Goal: Contribute content: Contribute content

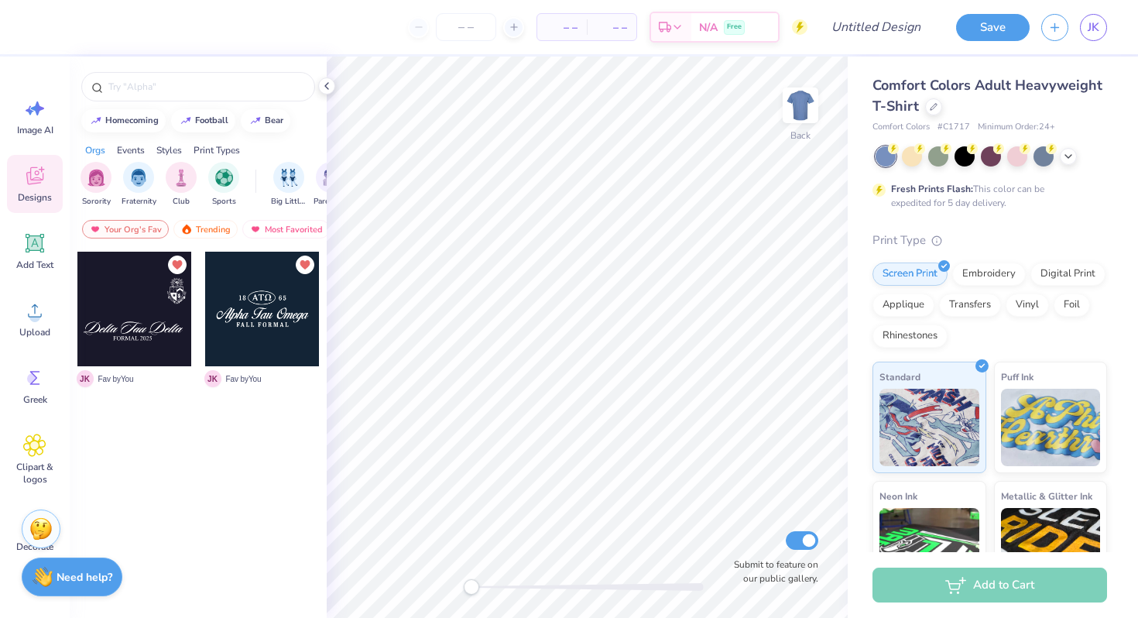
click at [293, 352] on div at bounding box center [262, 309] width 115 height 115
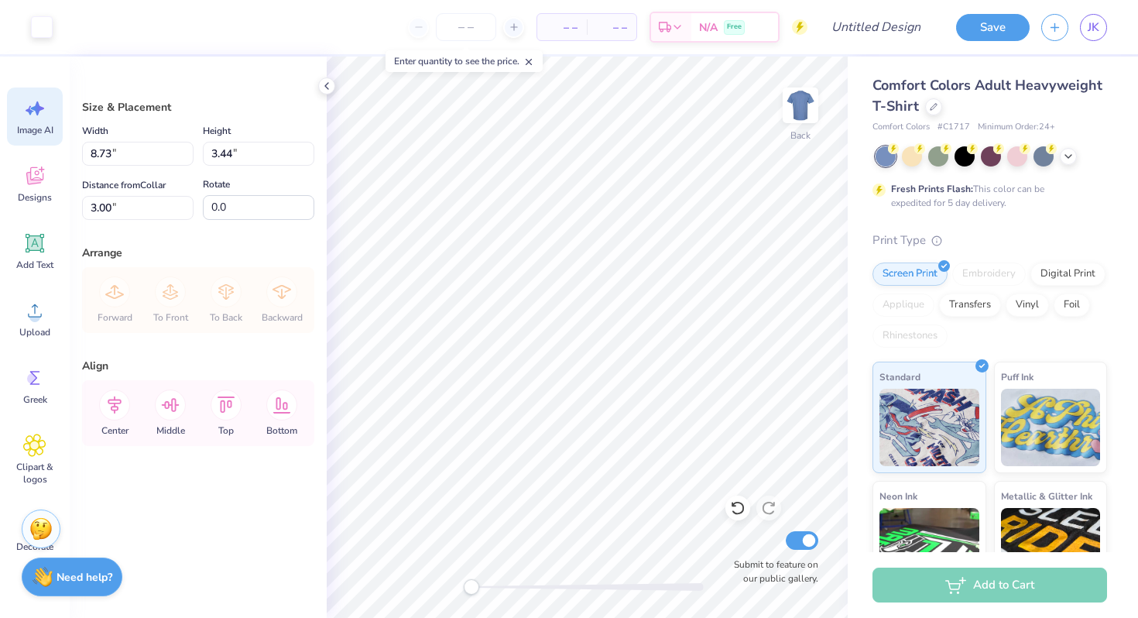
click at [38, 122] on div "Image AI" at bounding box center [35, 117] width 56 height 58
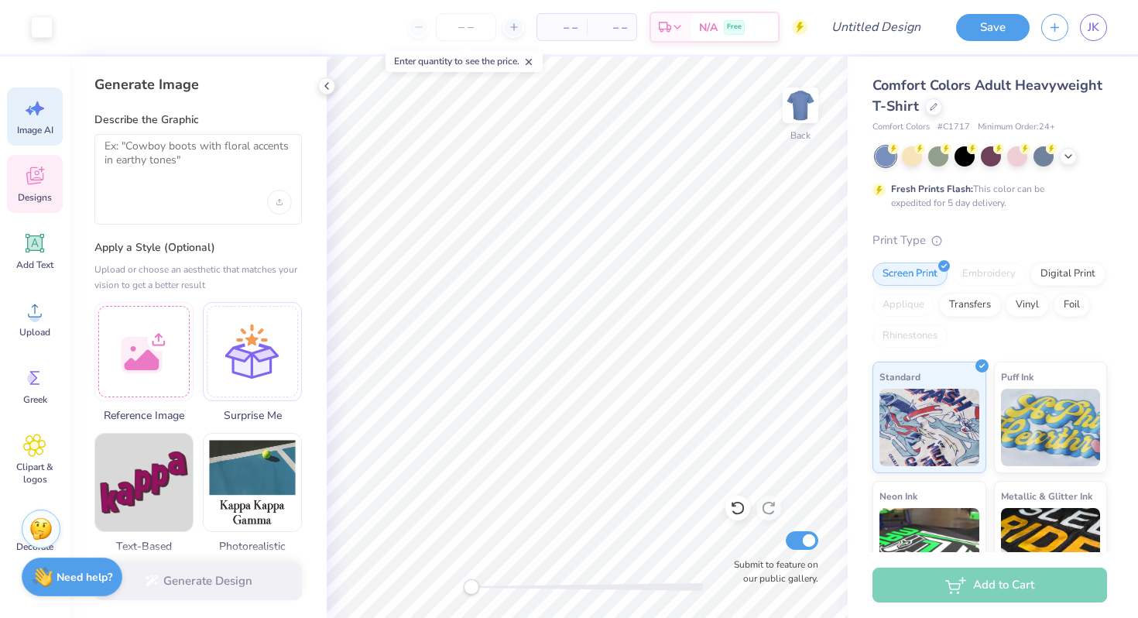
click at [54, 190] on div "Designs" at bounding box center [35, 184] width 56 height 58
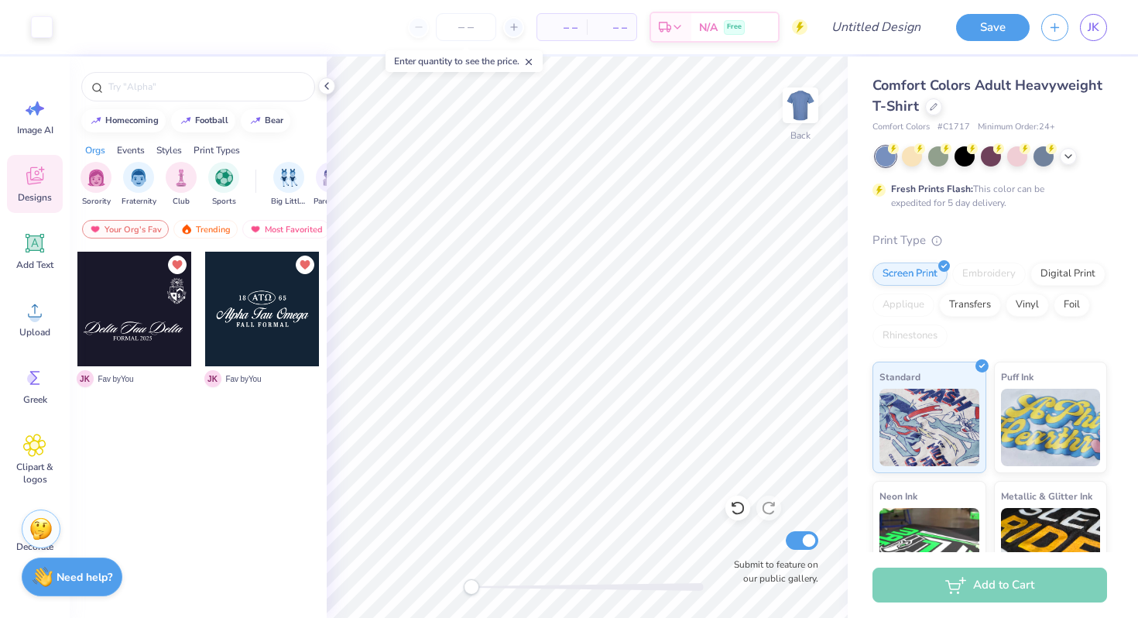
click at [164, 307] on div at bounding box center [134, 309] width 115 height 115
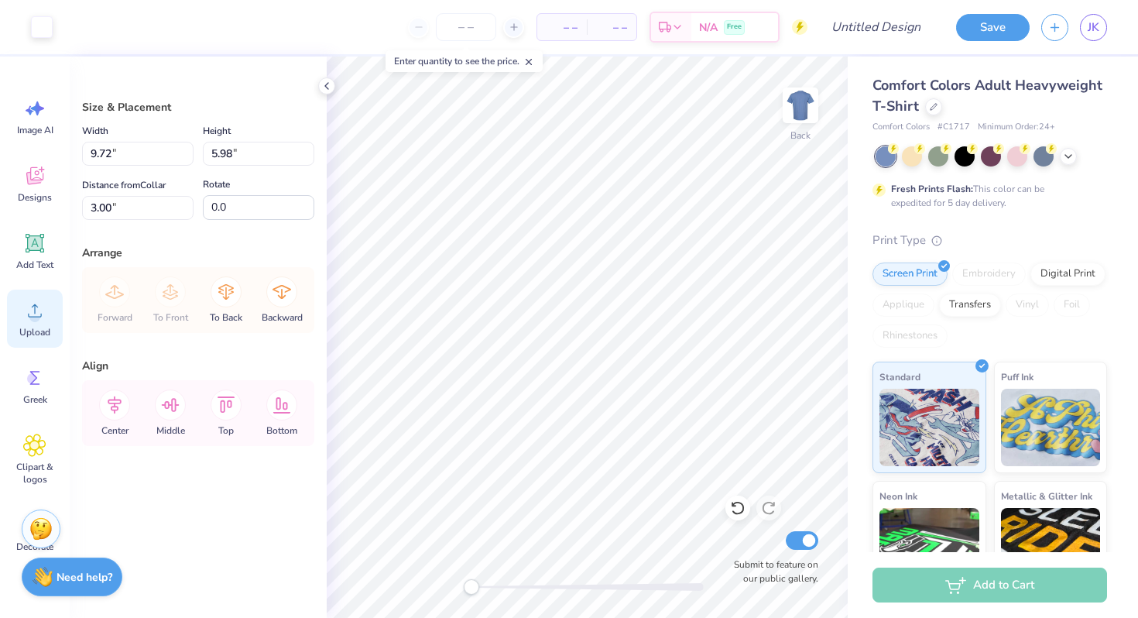
click at [29, 323] on div "Upload" at bounding box center [35, 319] width 56 height 58
click at [27, 122] on div "Image AI" at bounding box center [35, 117] width 56 height 58
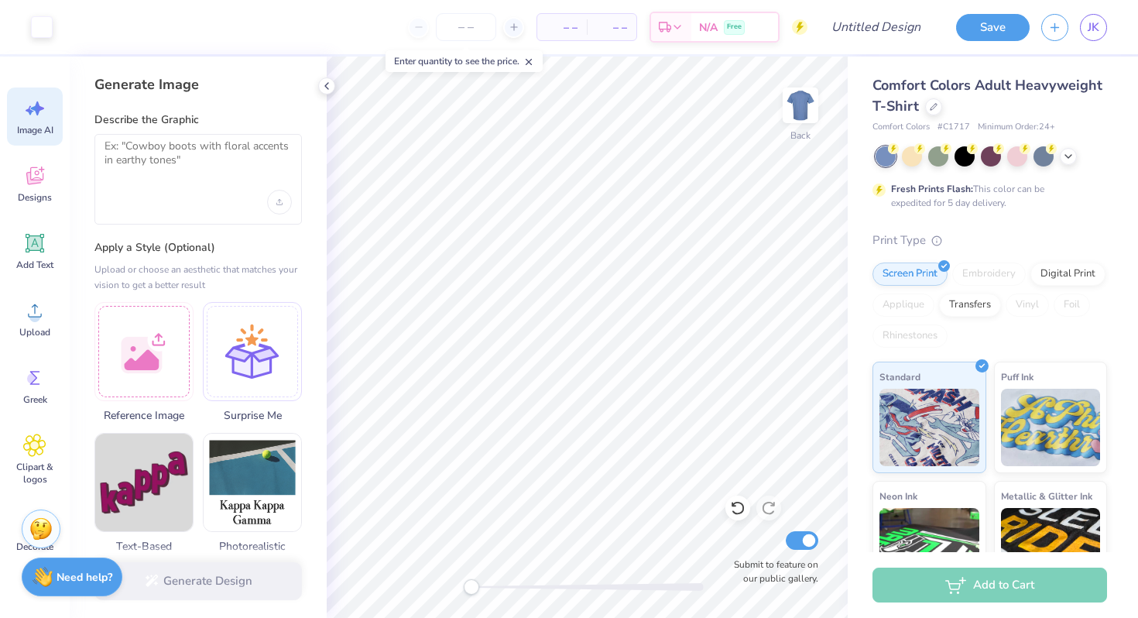
click at [35, 14] on div "Art colors" at bounding box center [26, 27] width 53 height 54
click at [44, 29] on div at bounding box center [42, 26] width 22 height 22
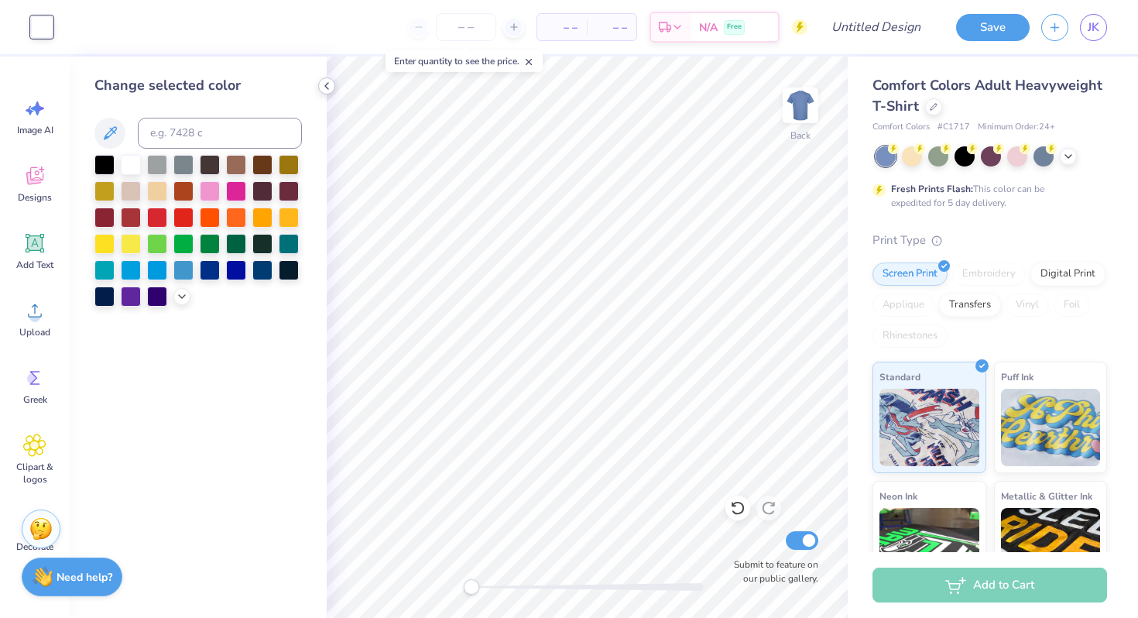
click at [325, 88] on icon at bounding box center [327, 86] width 12 height 12
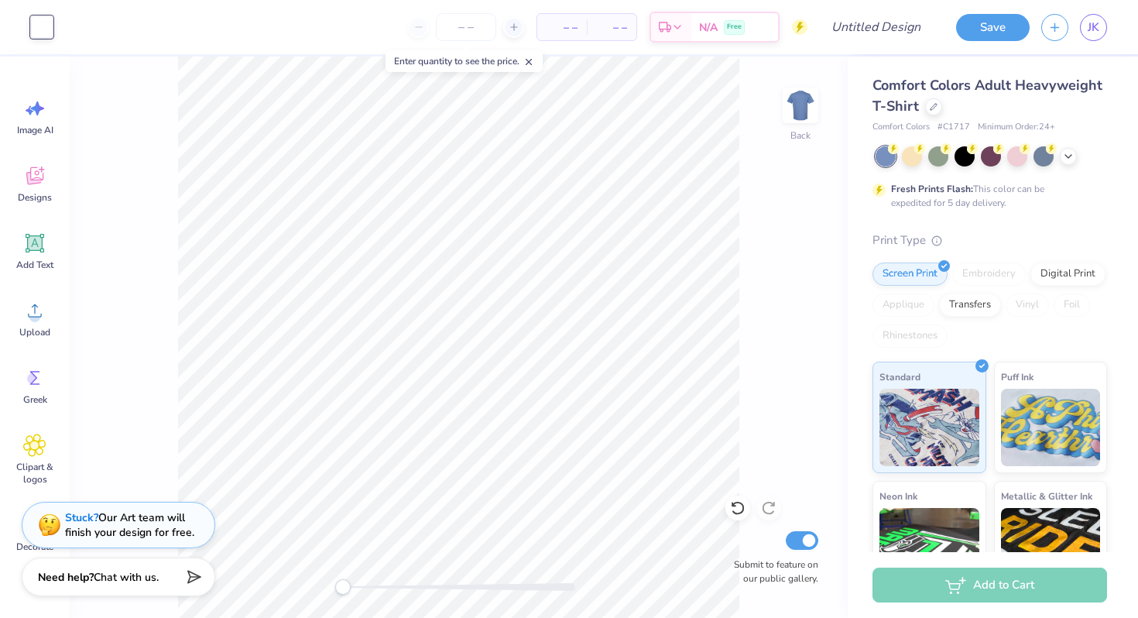
click at [531, 63] on line at bounding box center [529, 62] width 5 height 5
click at [32, 166] on icon at bounding box center [34, 175] width 23 height 23
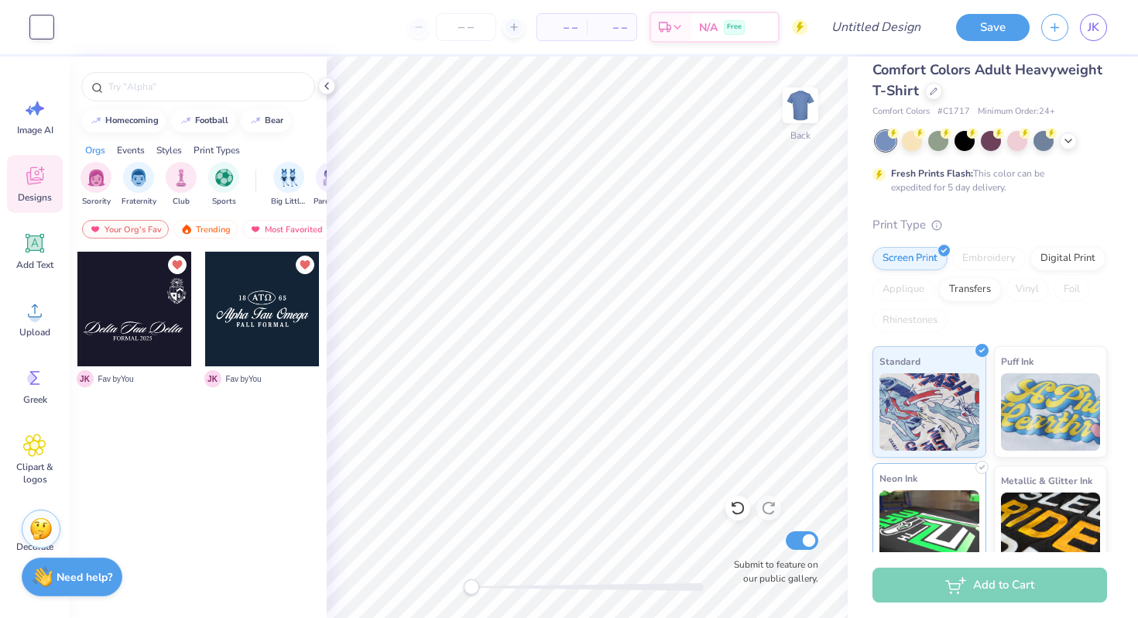
scroll to position [19, 0]
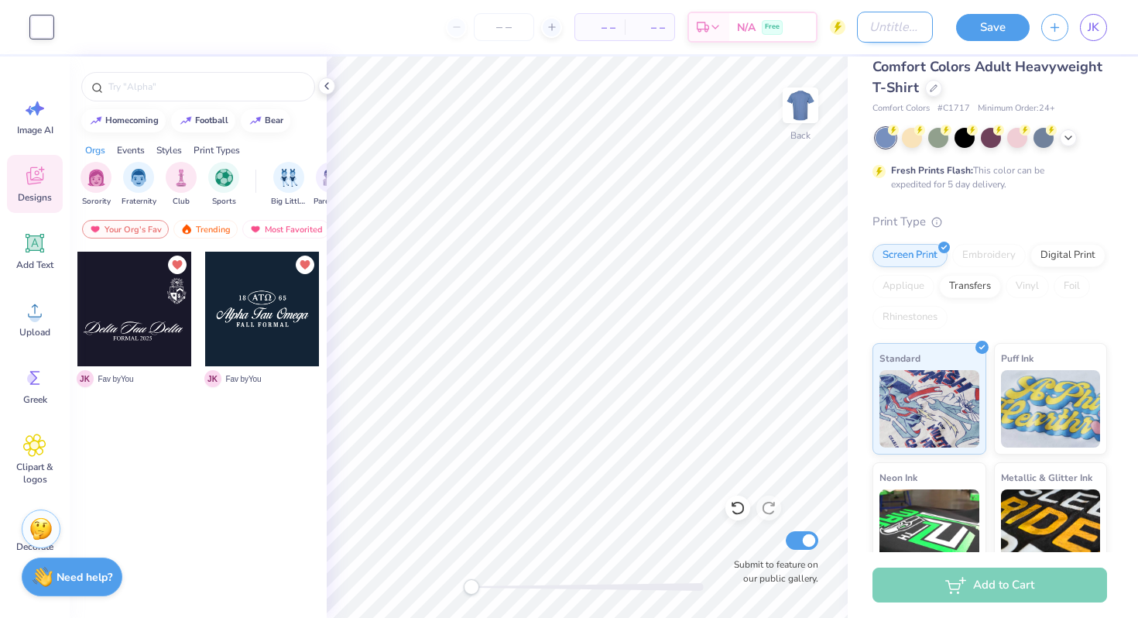
click at [886, 20] on input "Design Title" at bounding box center [895, 27] width 76 height 31
type input "lk"
click at [980, 32] on button "Save" at bounding box center [993, 25] width 74 height 27
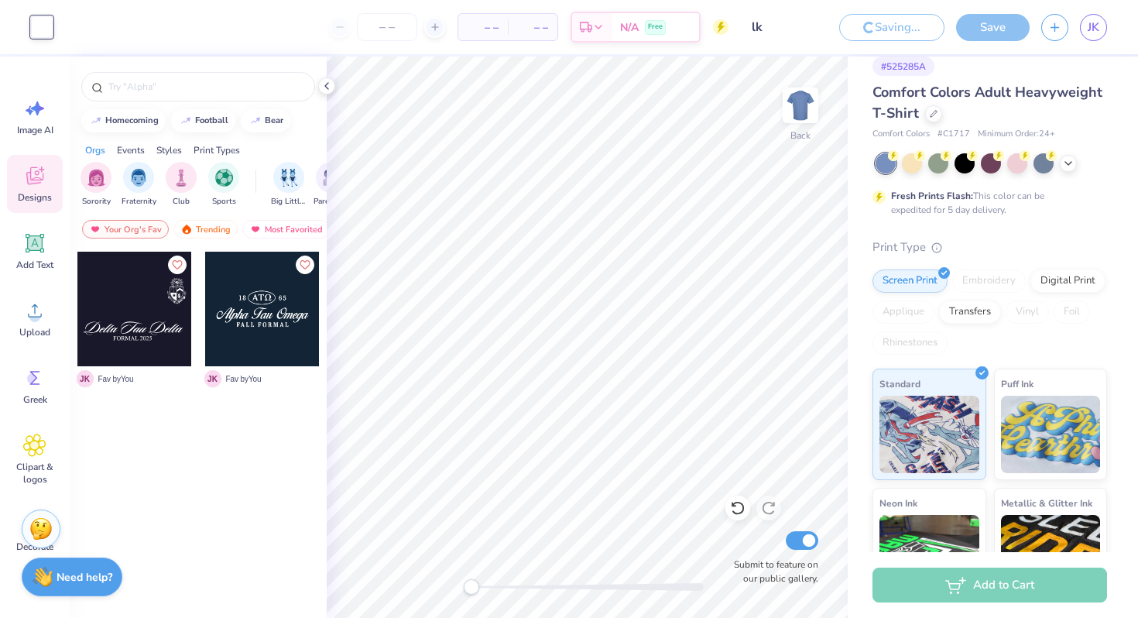
scroll to position [44, 0]
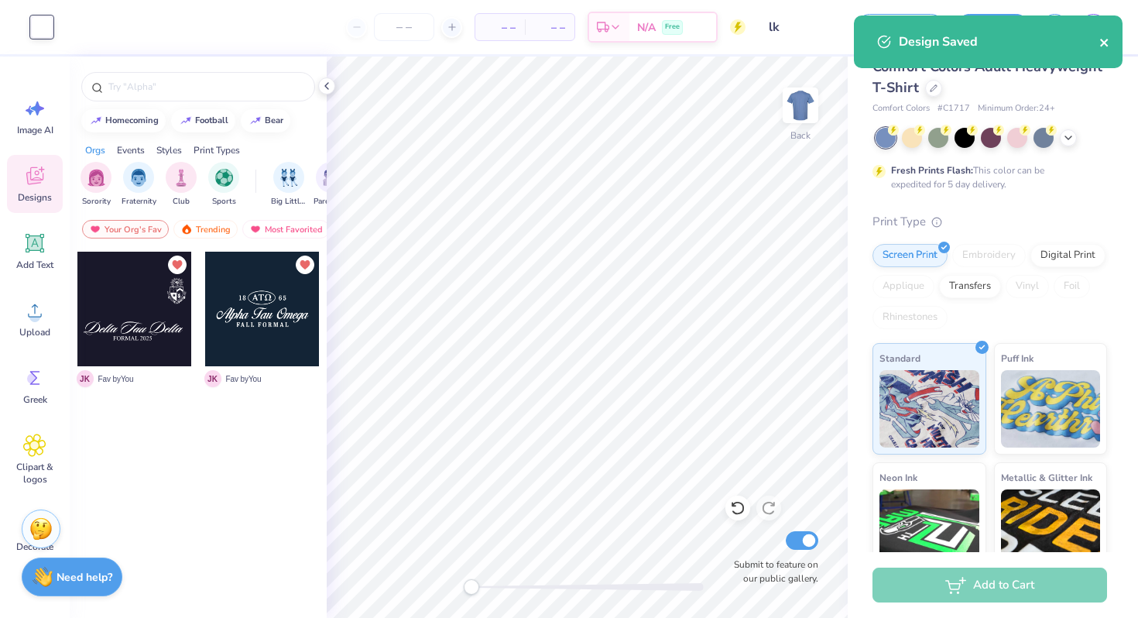
click at [1105, 45] on icon "close" at bounding box center [1105, 42] width 11 height 12
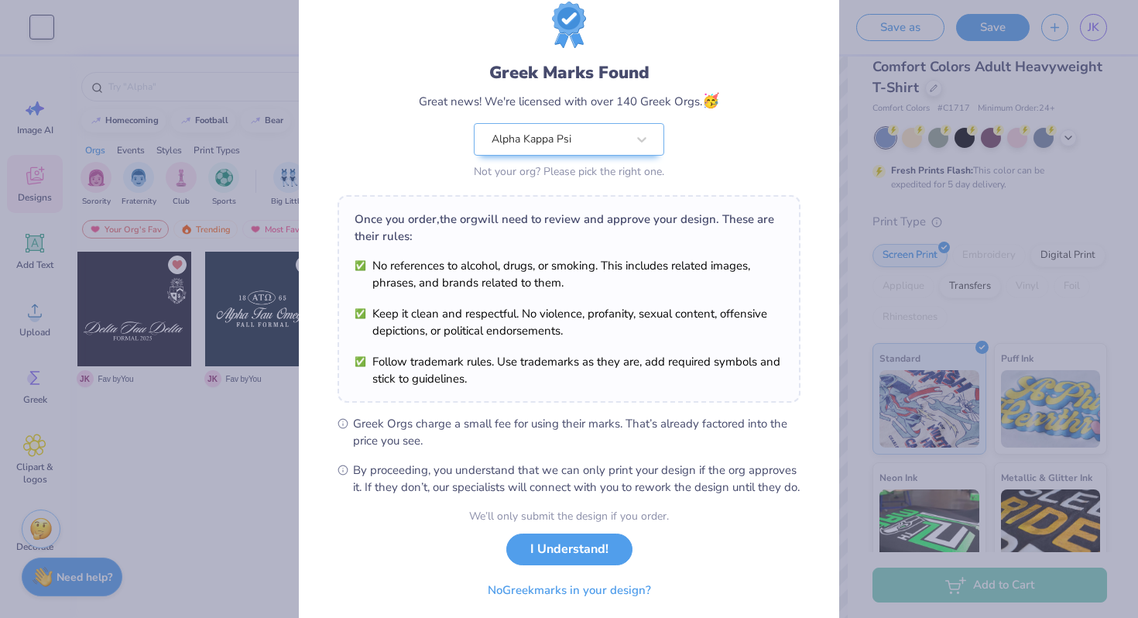
scroll to position [107, 0]
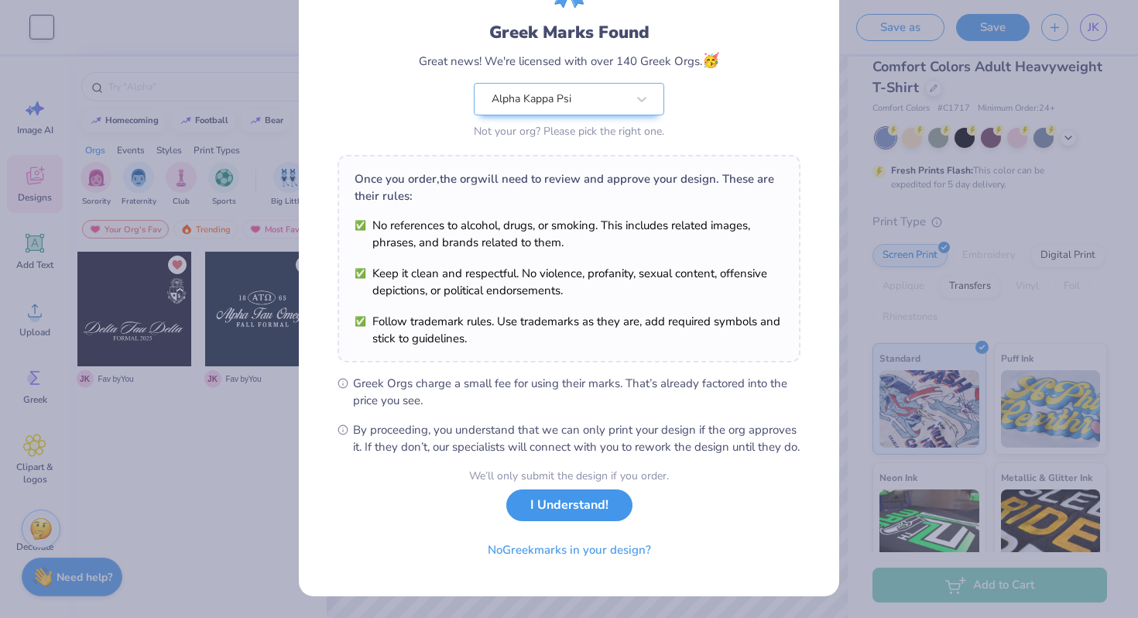
click at [560, 516] on button "I Understand!" at bounding box center [569, 505] width 126 height 32
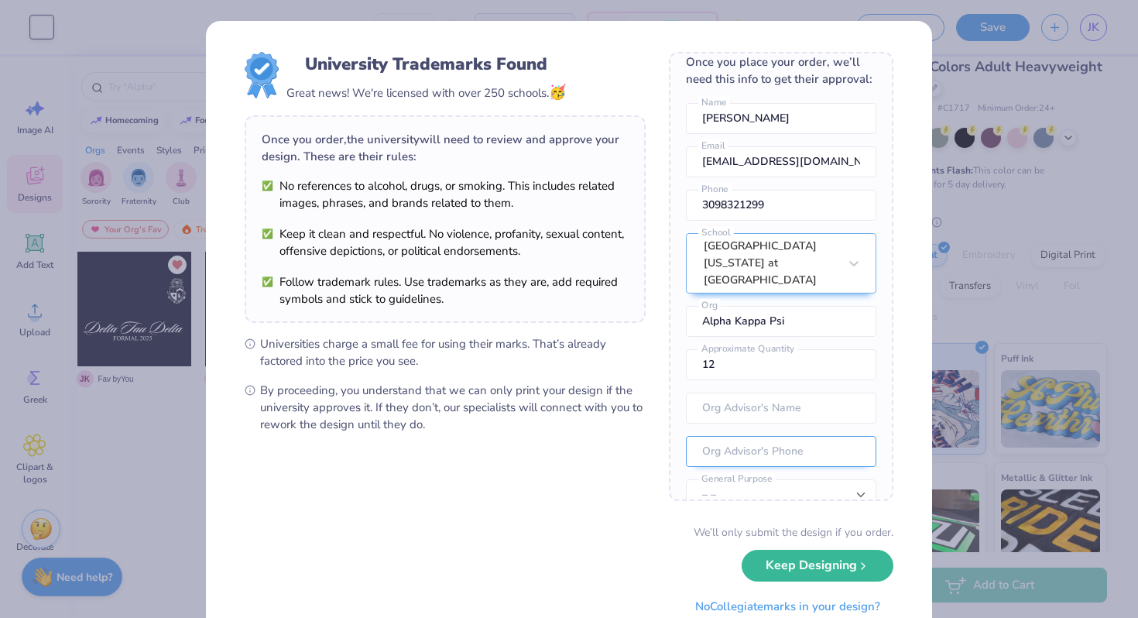
scroll to position [18, 0]
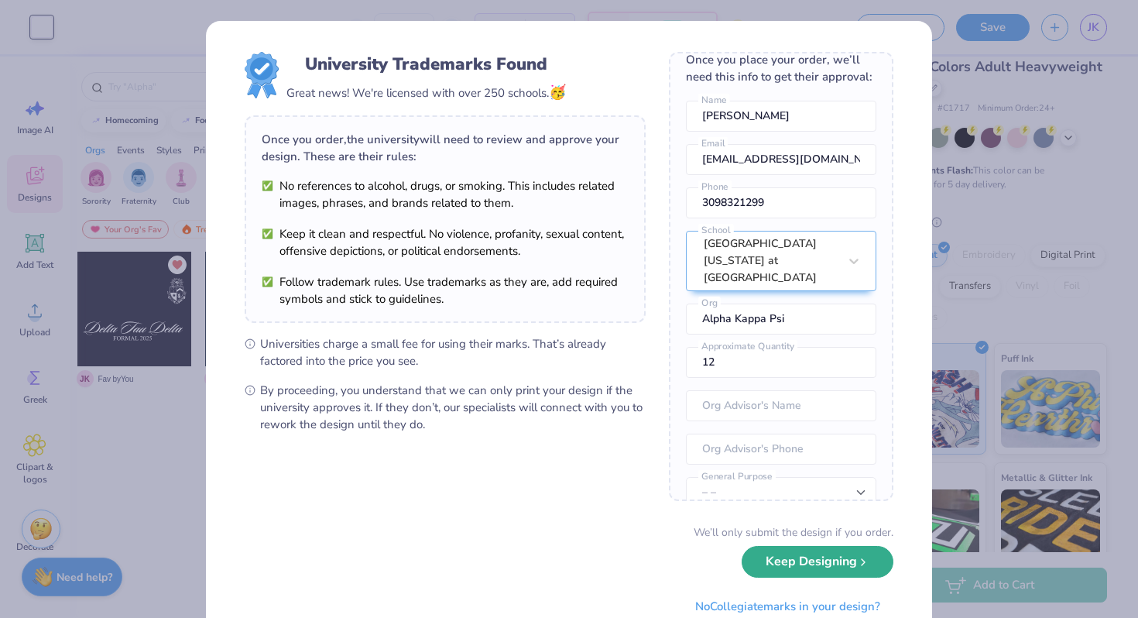
click at [841, 563] on button "Keep Designing" at bounding box center [818, 562] width 152 height 32
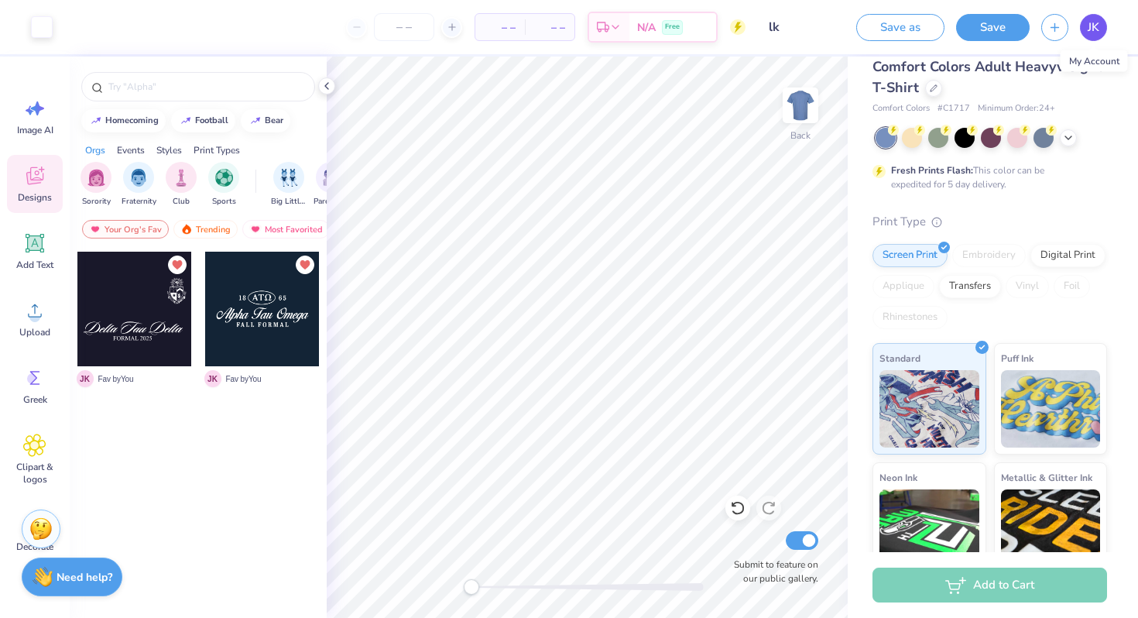
click at [1103, 27] on link "JK" at bounding box center [1093, 27] width 27 height 27
click at [57, 590] on div "Need help? Chat with us." at bounding box center [72, 574] width 101 height 39
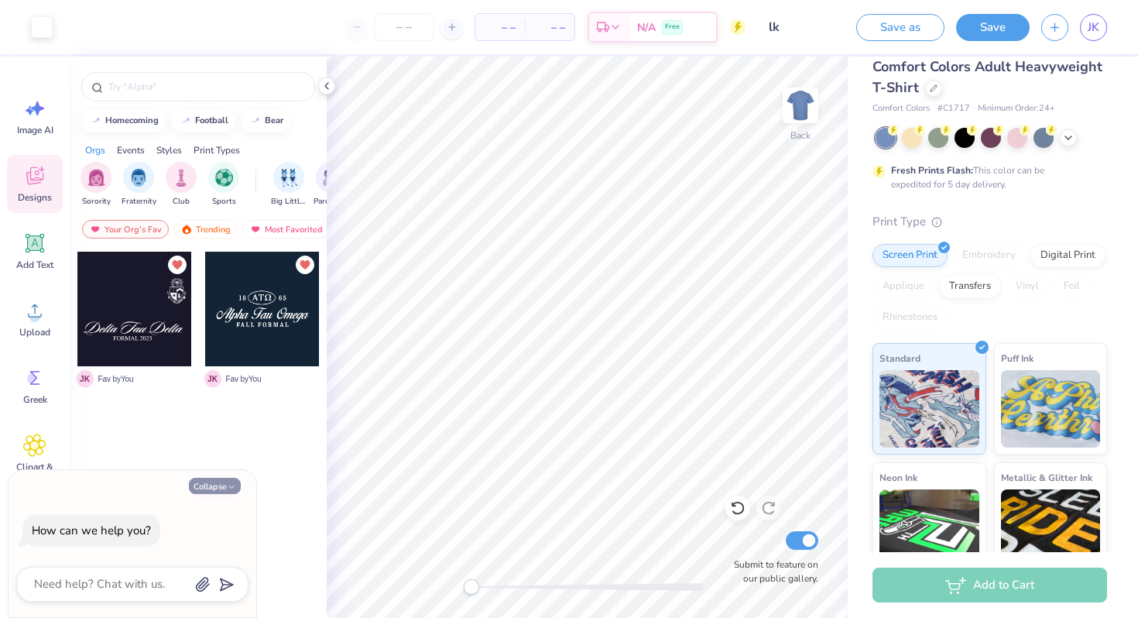
click at [225, 482] on button "Collapse" at bounding box center [215, 486] width 52 height 16
type textarea "x"
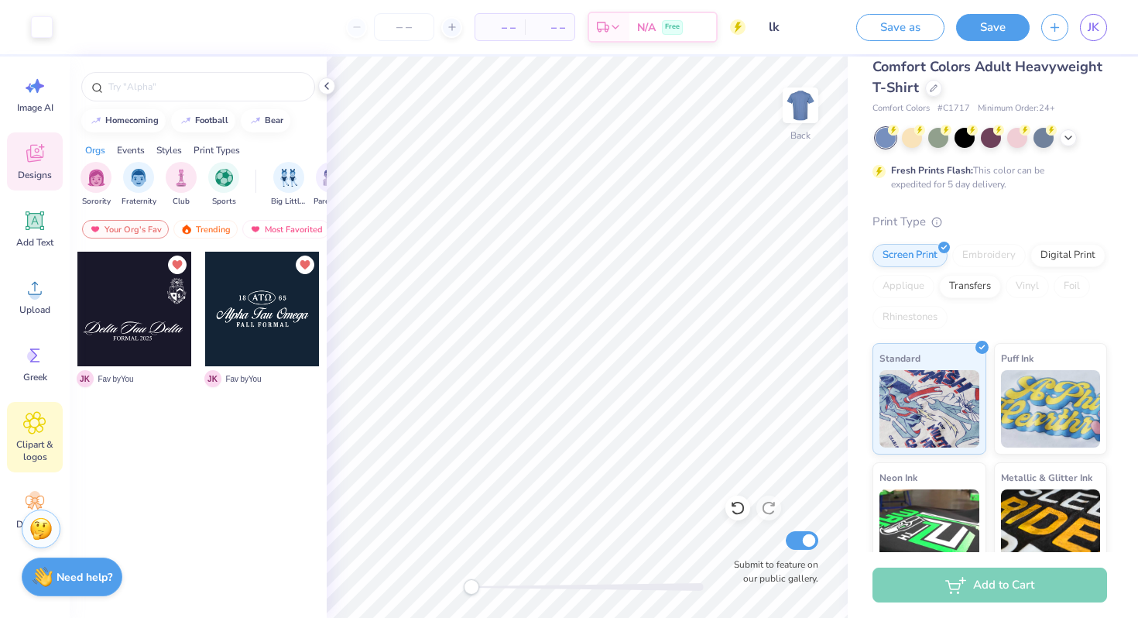
scroll to position [0, 0]
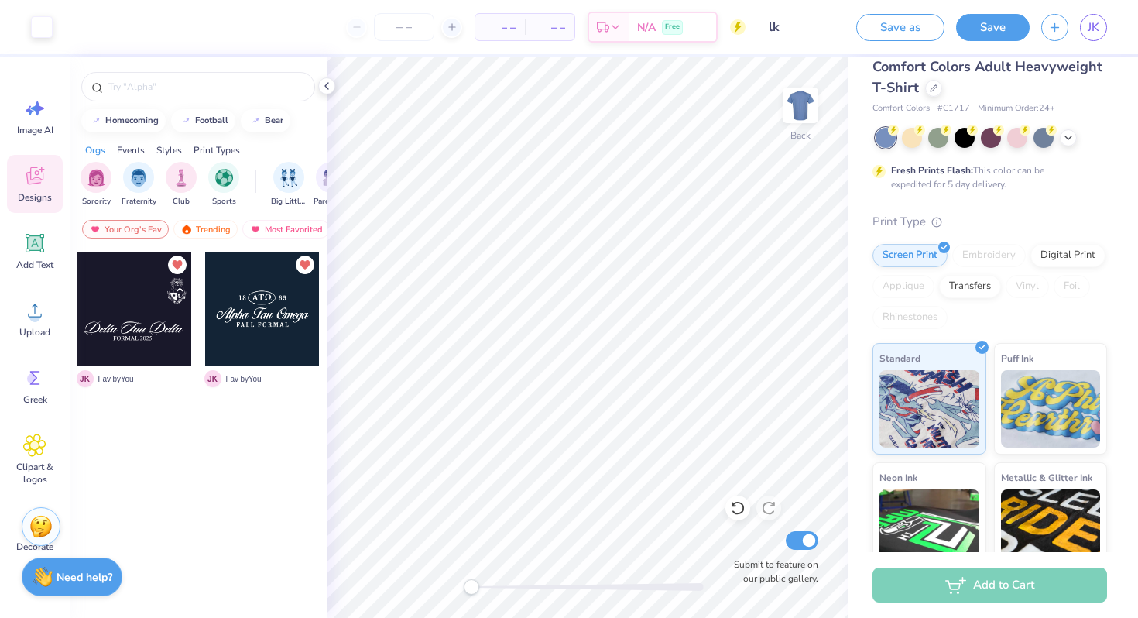
click at [43, 520] on img at bounding box center [40, 526] width 23 height 23
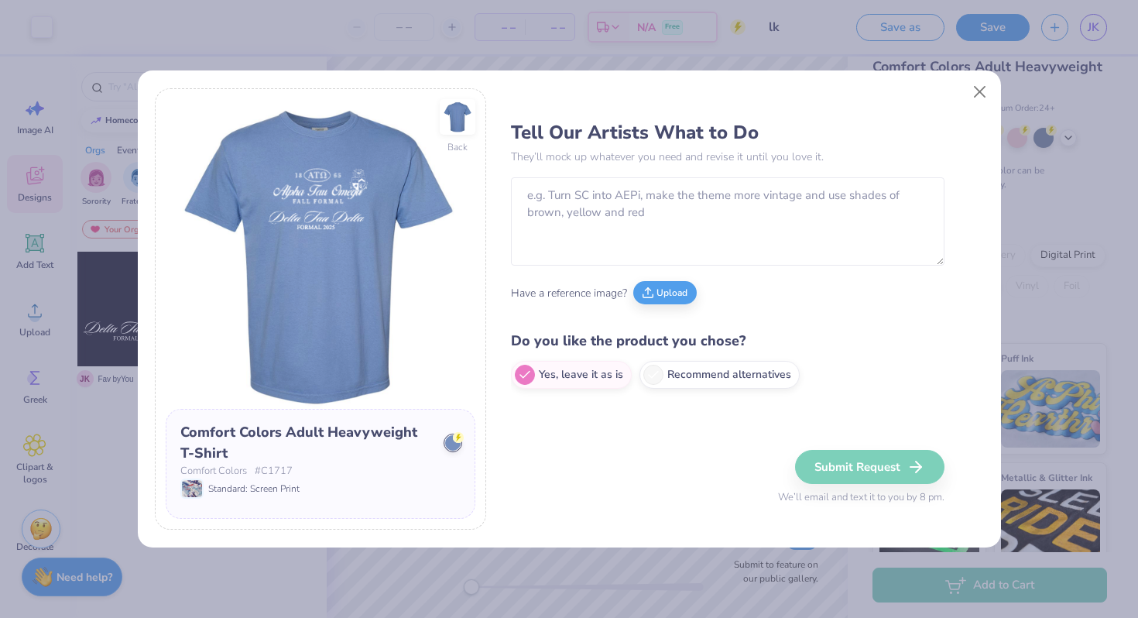
click at [962, 78] on div "Back Comfort Colors Adult Heavyweight T-Shirt Comfort Colors # C1717 Standard: …" at bounding box center [569, 308] width 863 height 477
click at [969, 88] on button "Close" at bounding box center [979, 91] width 29 height 29
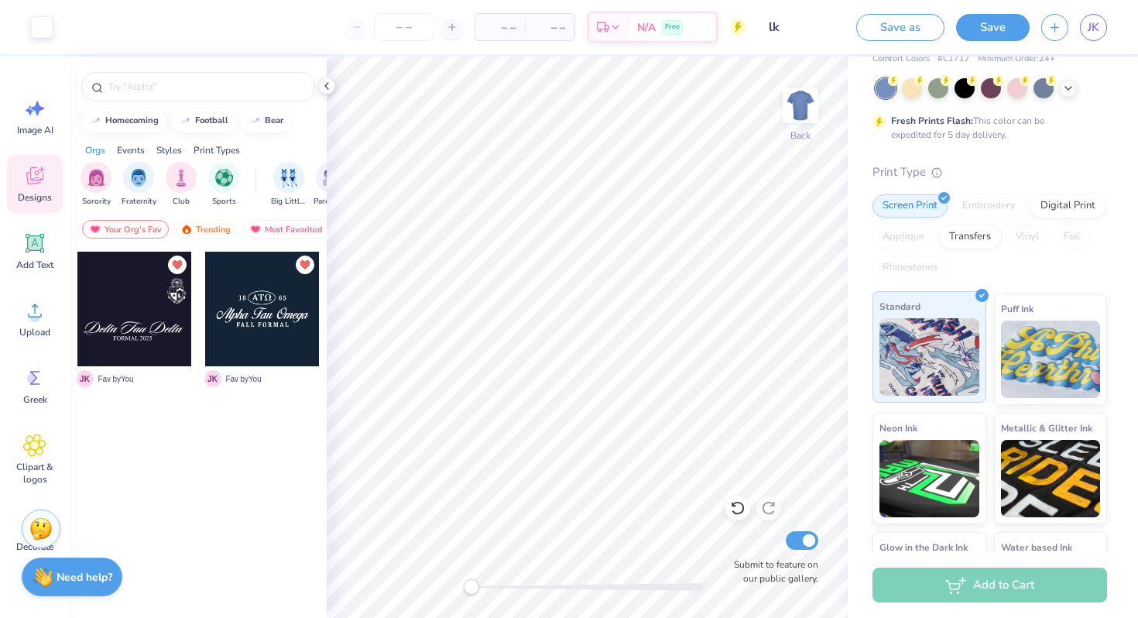
scroll to position [185, 0]
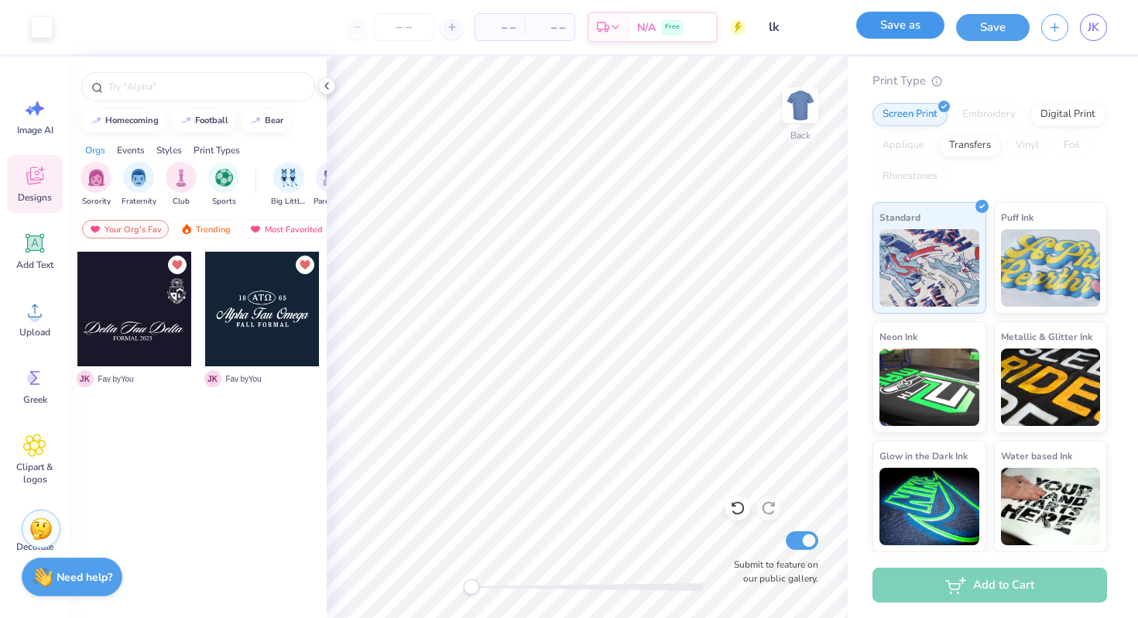
click at [915, 22] on button "Save as" at bounding box center [900, 25] width 88 height 27
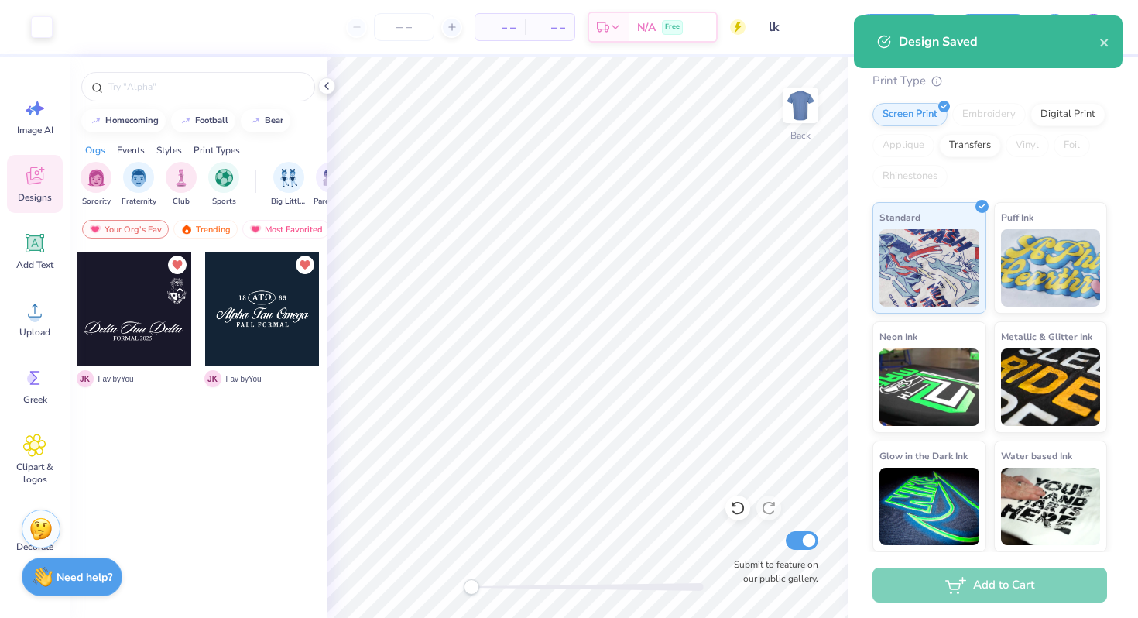
click at [1111, 37] on div "Design Saved" at bounding box center [988, 41] width 269 height 53
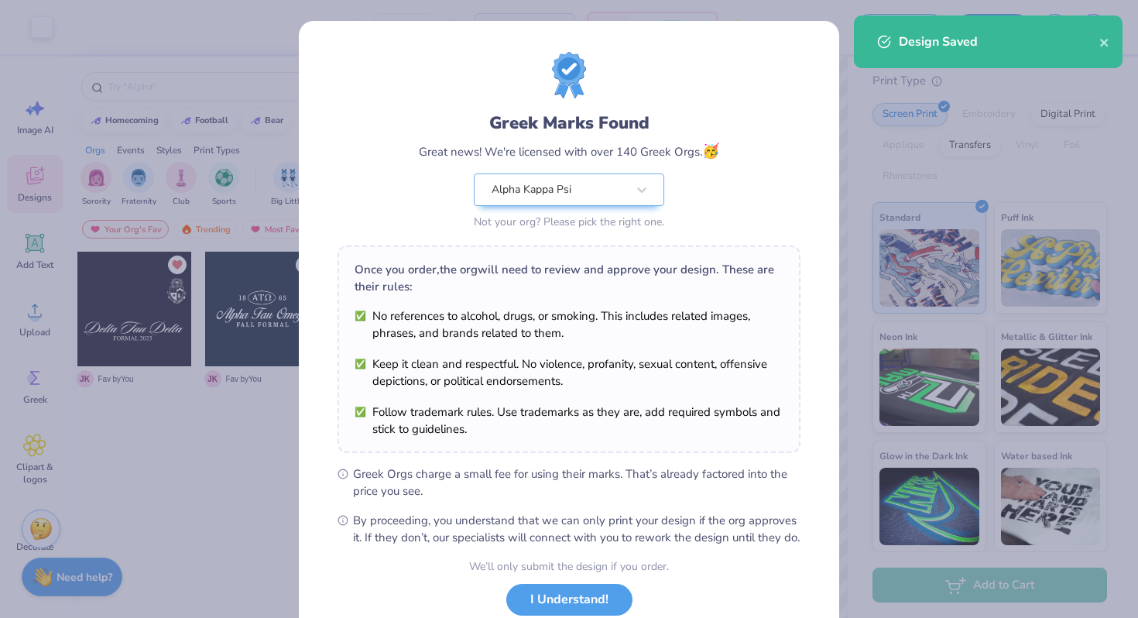
click at [1098, 37] on div "Design Saved" at bounding box center [999, 42] width 201 height 19
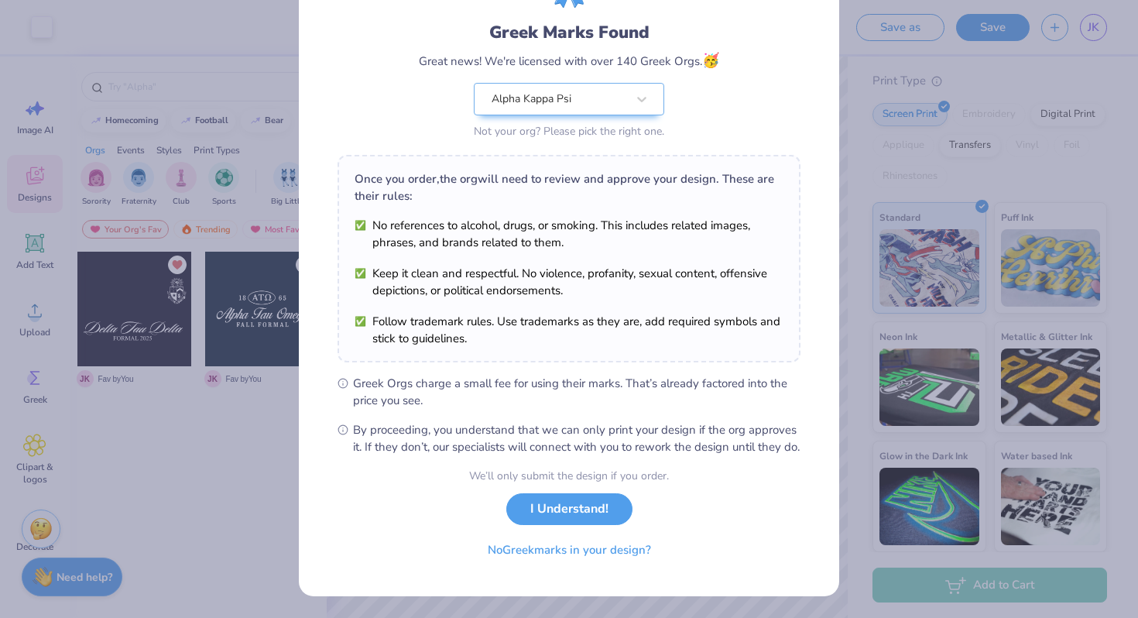
click at [904, 318] on div "Greek Marks Found Great news! We're licensed with over 140 Greek Orgs. 🥳 Alpha …" at bounding box center [569, 309] width 1138 height 618
click at [940, 322] on div "Greek Marks Found Great news! We're licensed with over 140 Greek Orgs. 🥳 Alpha …" at bounding box center [569, 309] width 1138 height 618
click at [567, 517] on button "I Understand!" at bounding box center [569, 505] width 126 height 32
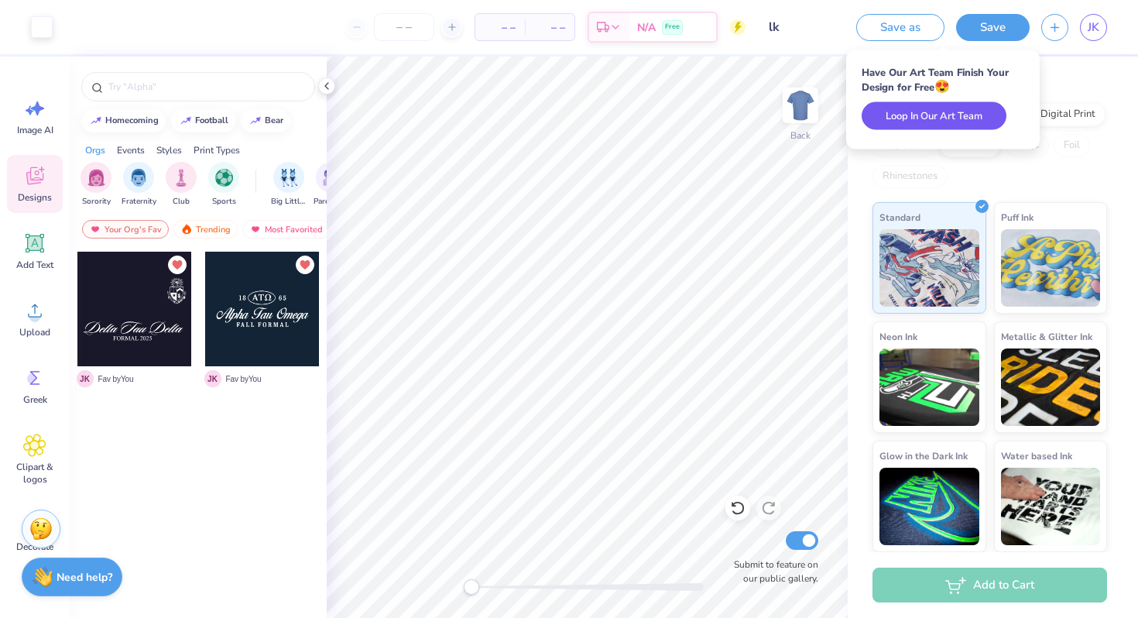
click at [910, 116] on button "Loop In Our Art Team" at bounding box center [934, 116] width 145 height 28
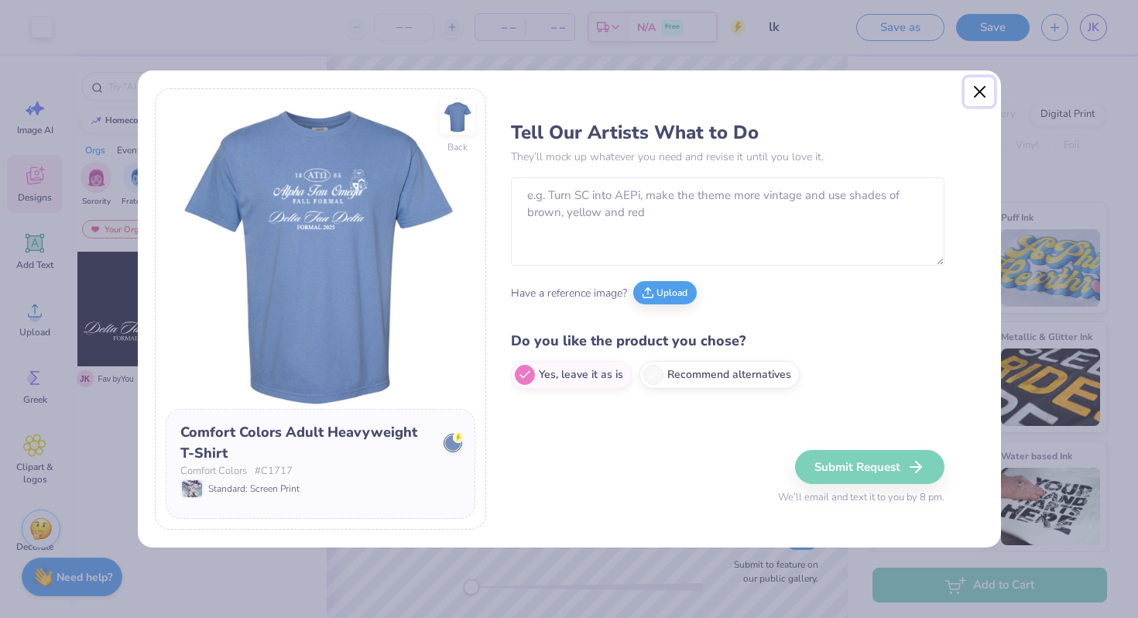
click at [984, 81] on button "Close" at bounding box center [979, 91] width 29 height 29
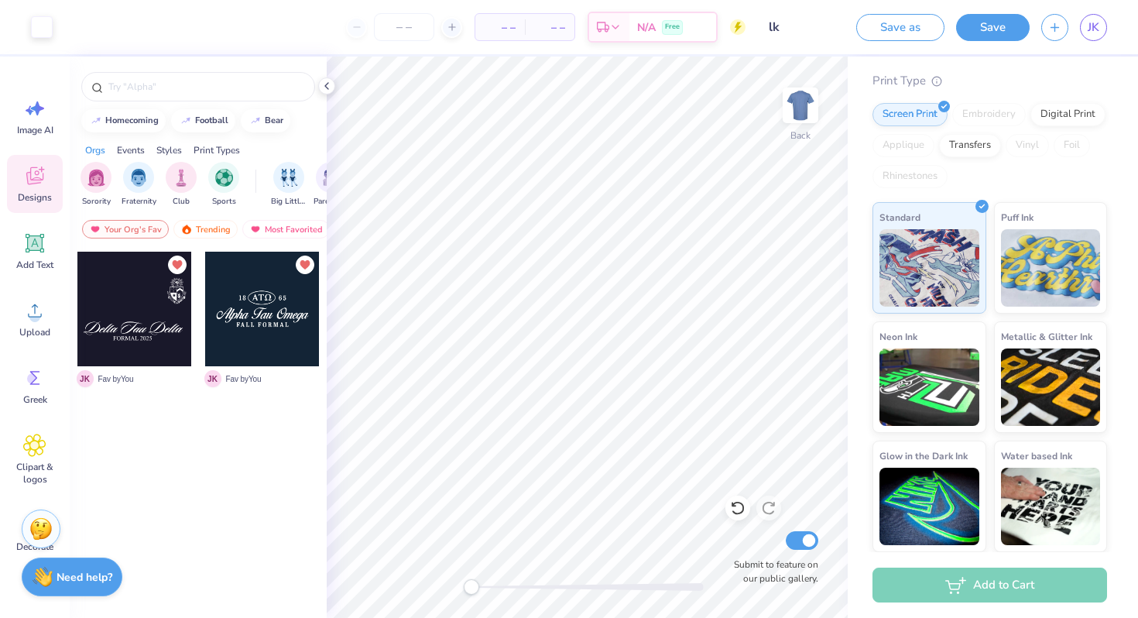
click at [1092, 40] on div "Save as Save JK" at bounding box center [991, 27] width 293 height 54
click at [1092, 26] on span "JK" at bounding box center [1094, 28] width 12 height 18
click at [34, 112] on icon at bounding box center [34, 108] width 23 height 23
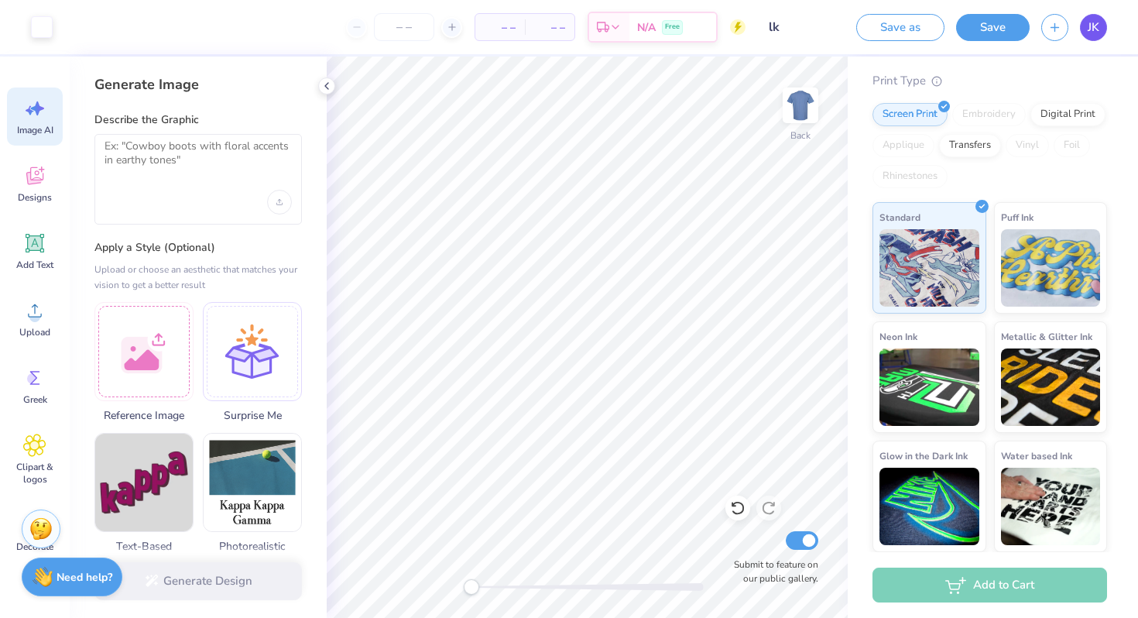
click at [1105, 30] on link "JK" at bounding box center [1093, 27] width 27 height 27
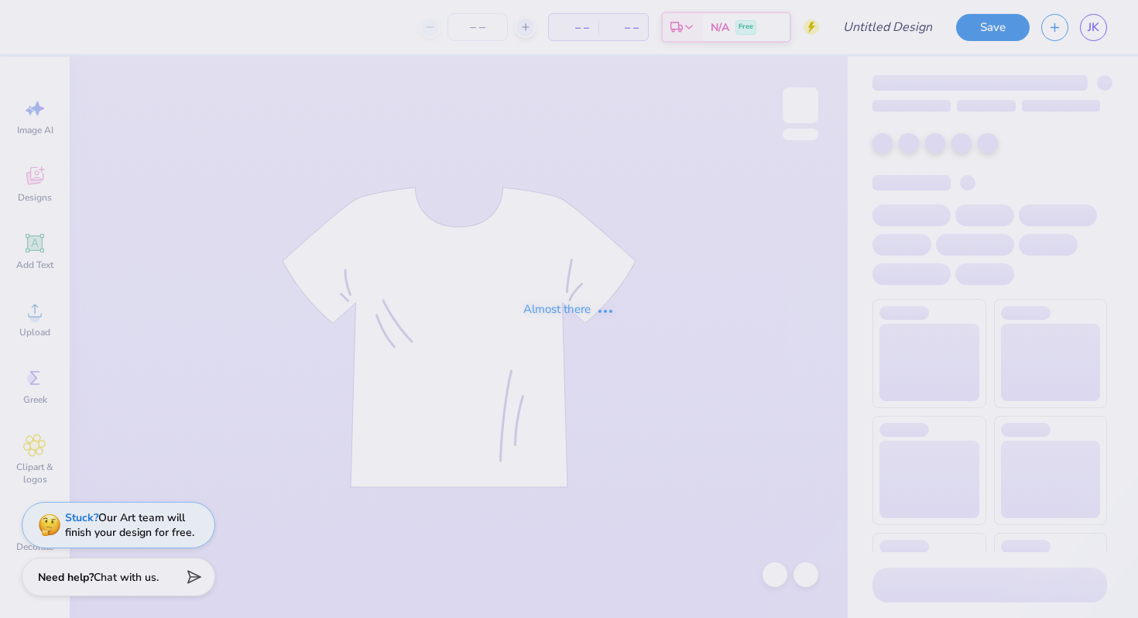
type input "lk"
